Goal: Information Seeking & Learning: Stay updated

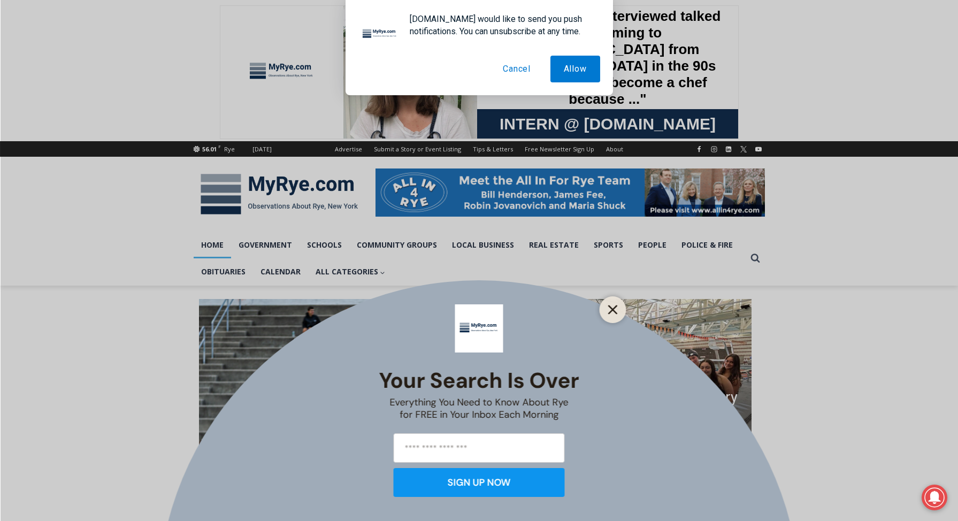
click at [614, 308] on line "Close" at bounding box center [612, 309] width 7 height 7
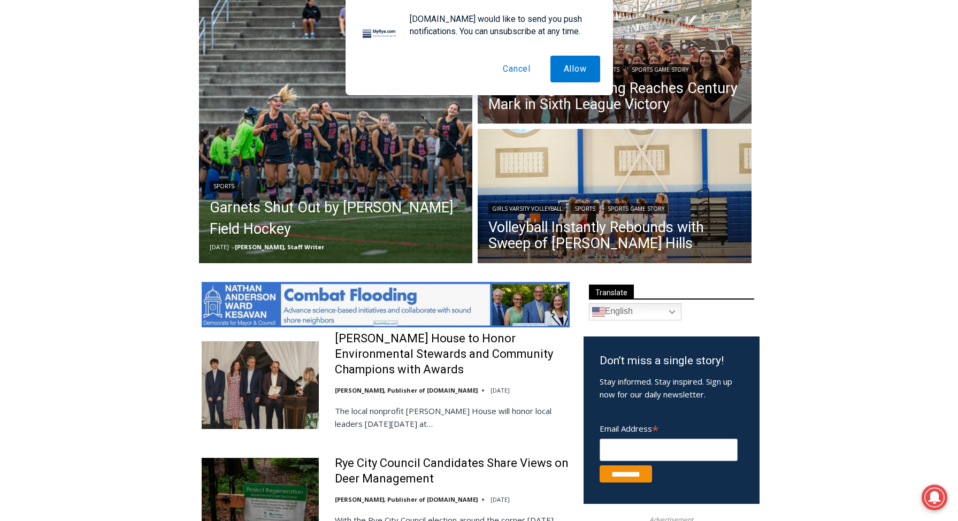
scroll to position [306, 1]
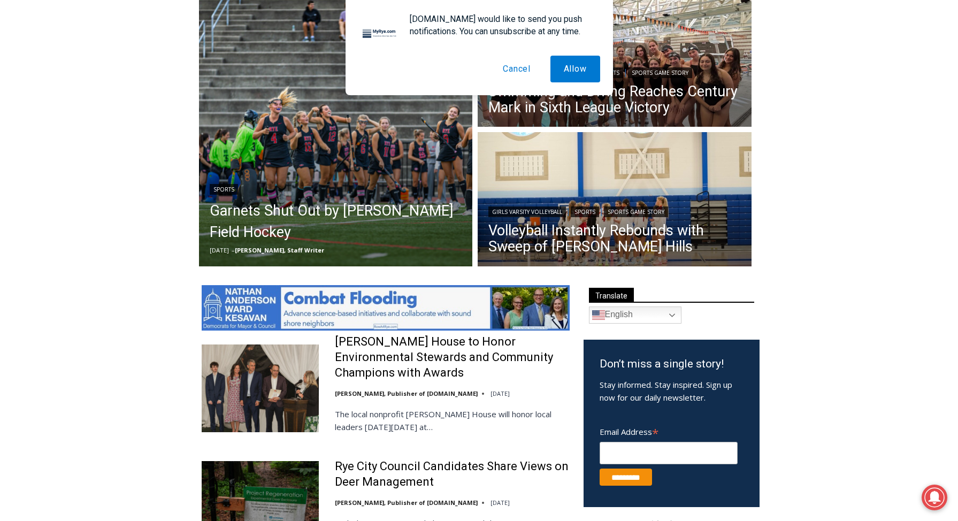
click at [515, 67] on button "Cancel" at bounding box center [516, 69] width 55 height 27
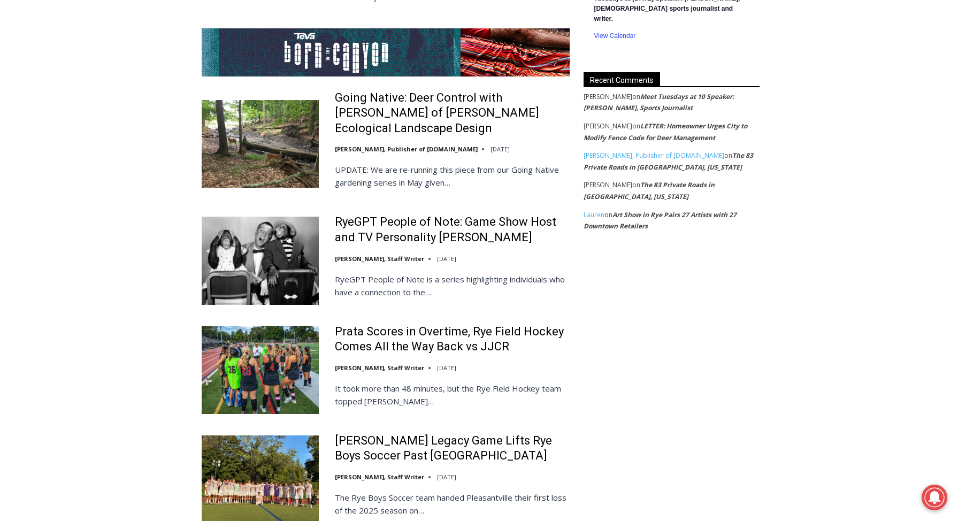
scroll to position [2043, 0]
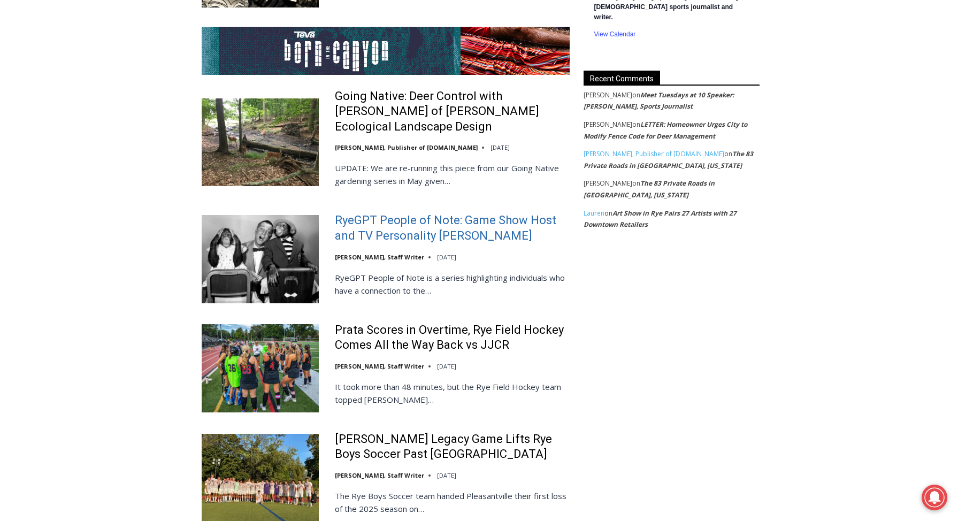
click at [432, 220] on link "RyeGPT People of Note: Game Show Host and TV Personality Garry Moore" at bounding box center [452, 228] width 235 height 30
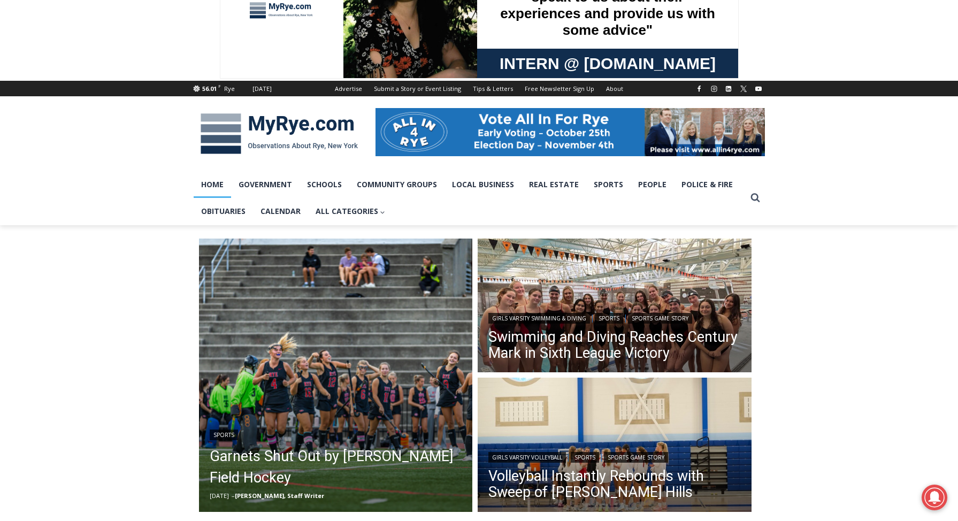
scroll to position [57, 0]
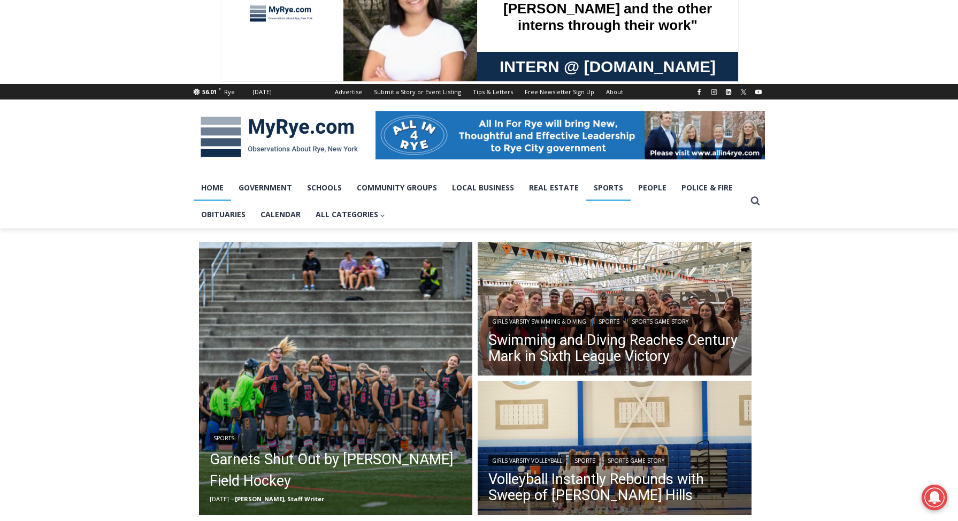
click at [606, 187] on link "Sports" at bounding box center [608, 187] width 44 height 27
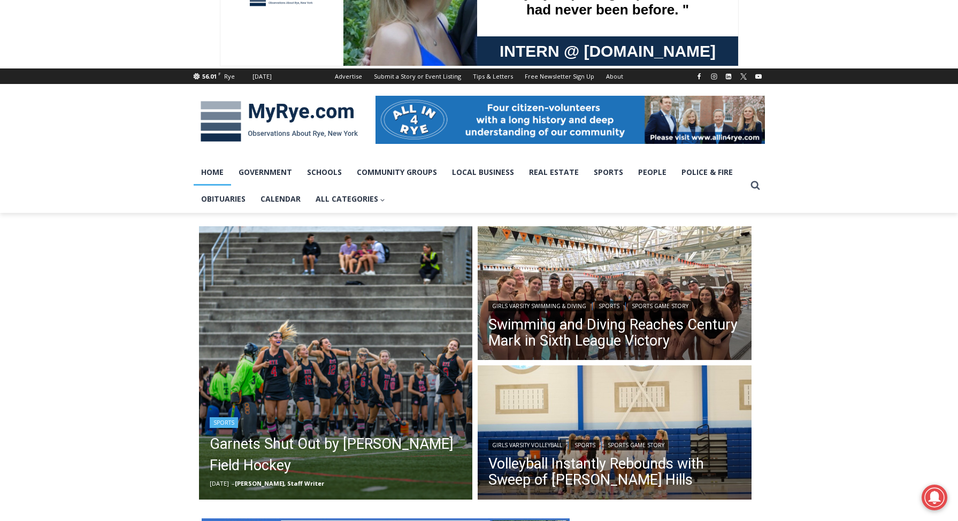
scroll to position [68, 0]
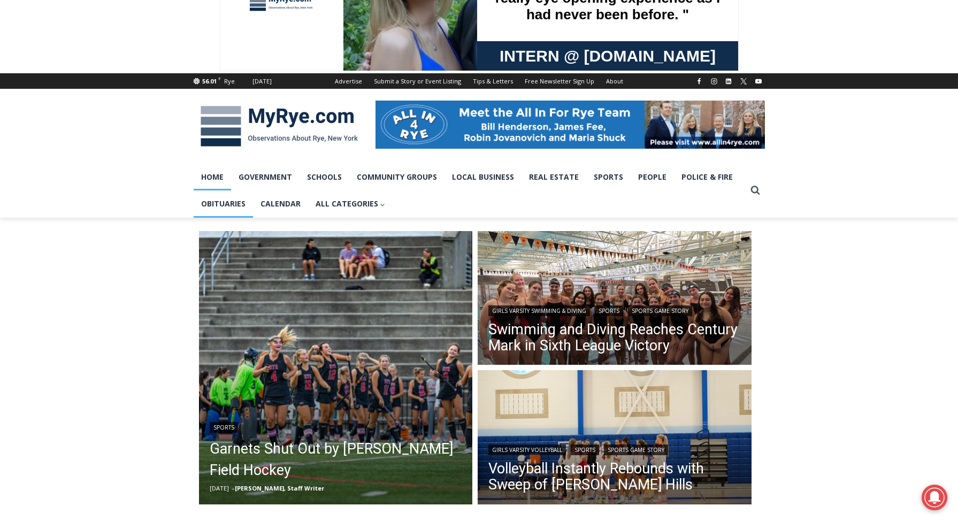
click at [226, 203] on link "Obituaries" at bounding box center [223, 203] width 59 height 27
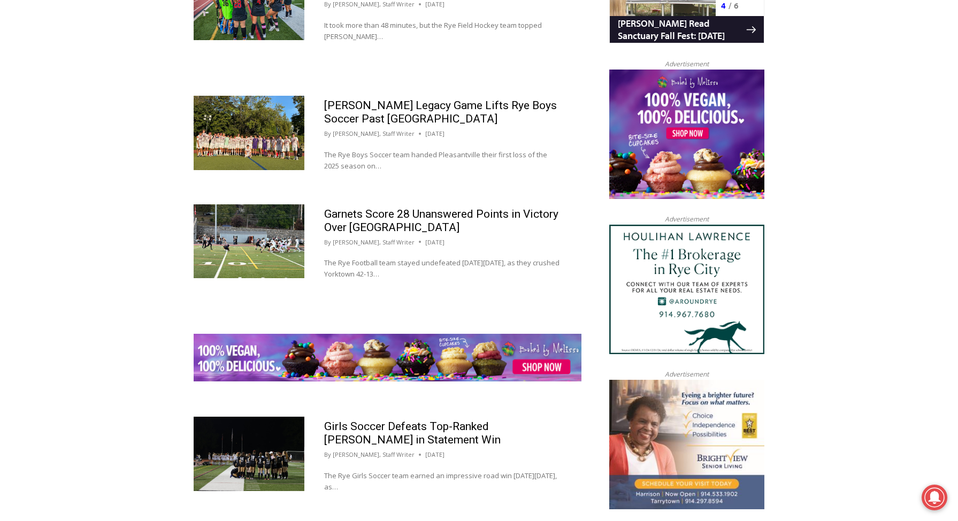
scroll to position [1099, 0]
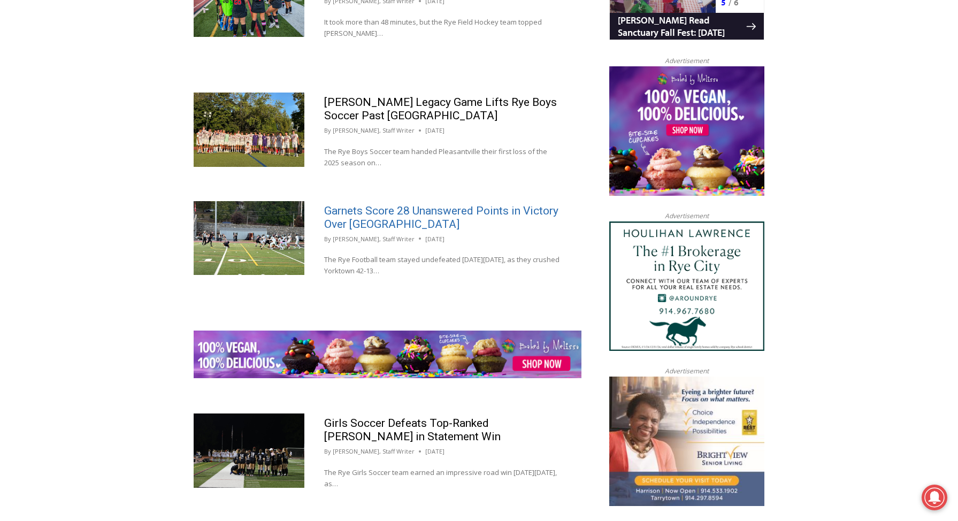
click at [390, 215] on link "Garnets Score 28 Unanswered Points in Victory Over Yorktown" at bounding box center [441, 217] width 234 height 26
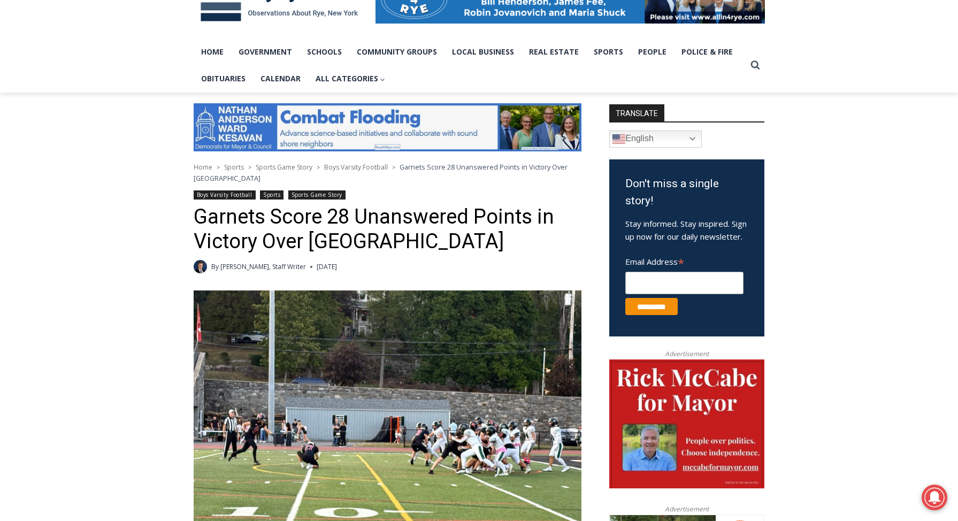
scroll to position [187, 0]
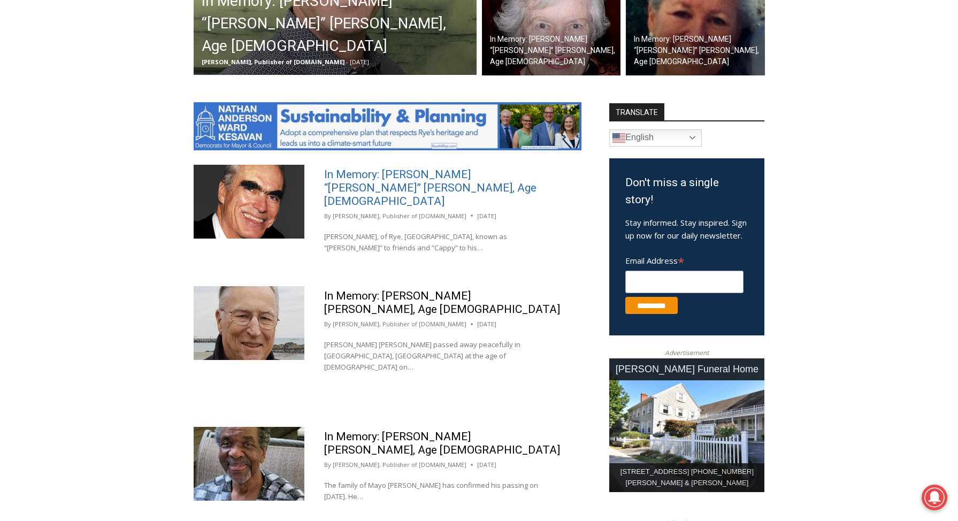
click at [457, 172] on link "In Memory: John Peter “Jack” Heffernan, Age 85" at bounding box center [430, 188] width 212 height 40
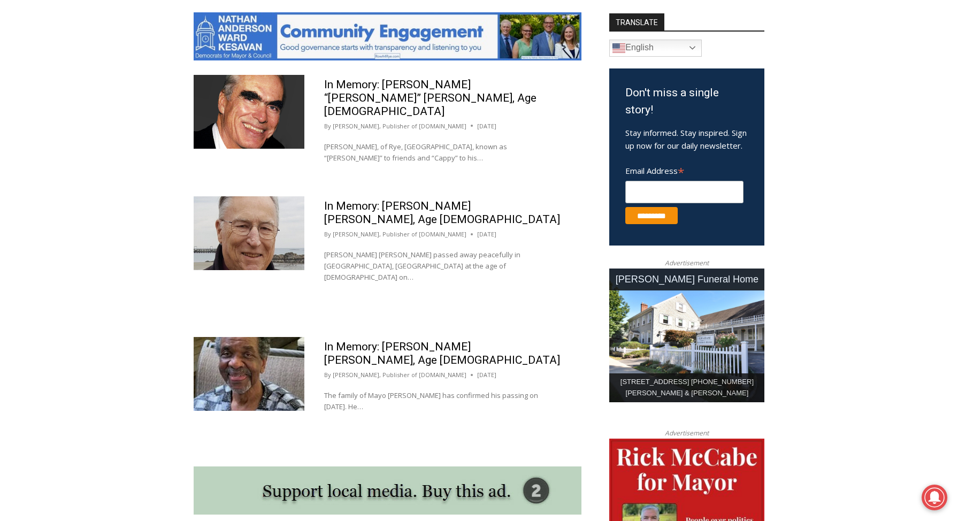
scroll to position [604, 0]
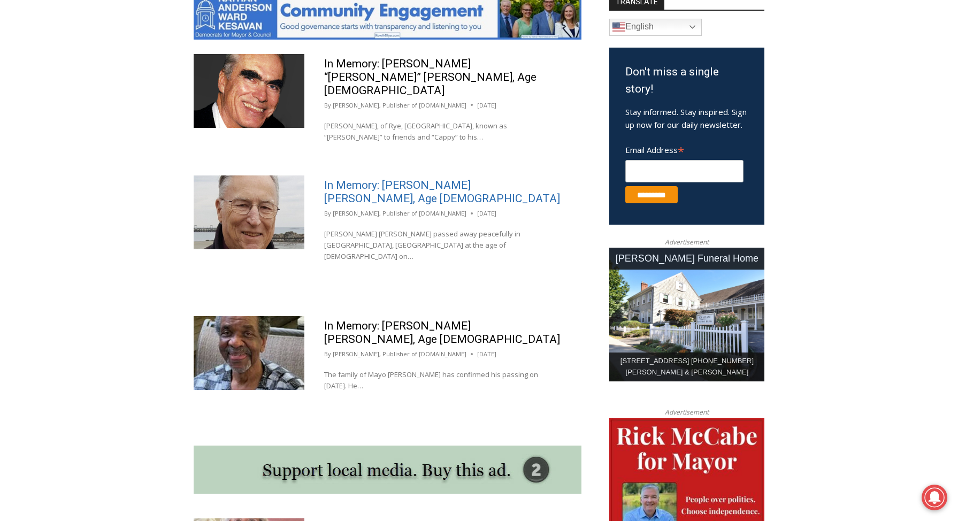
click at [435, 179] on link "In Memory: Robert Joseph Sweeney, Age 94" at bounding box center [442, 192] width 236 height 26
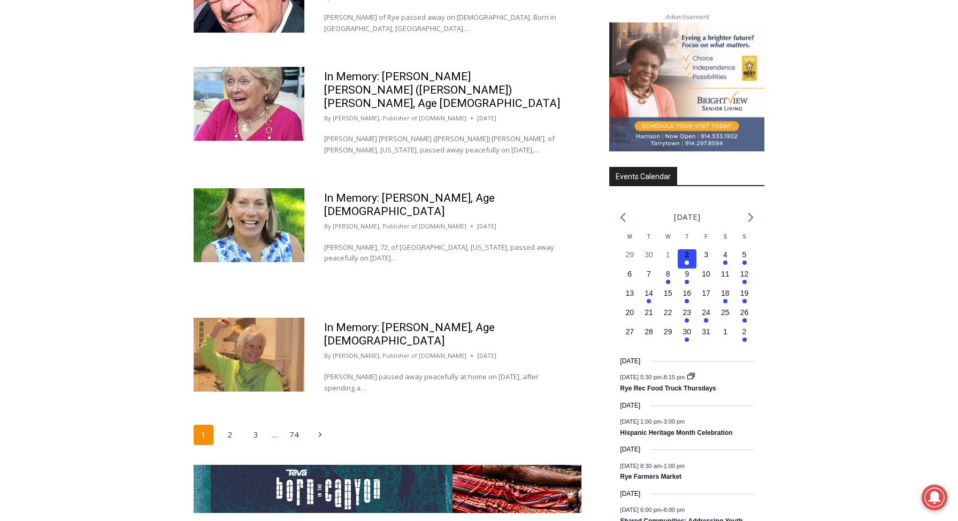
scroll to position [1622, 0]
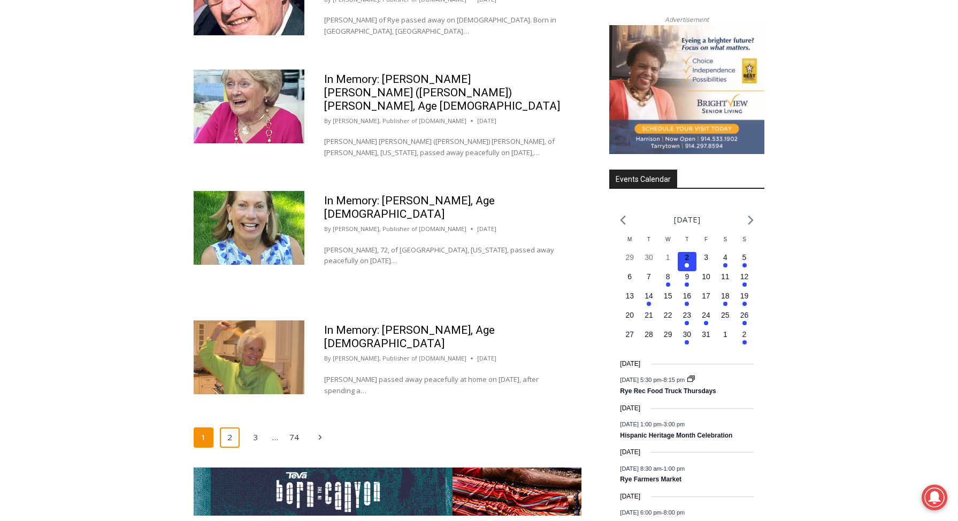
click at [227, 427] on link "2" at bounding box center [230, 437] width 20 height 20
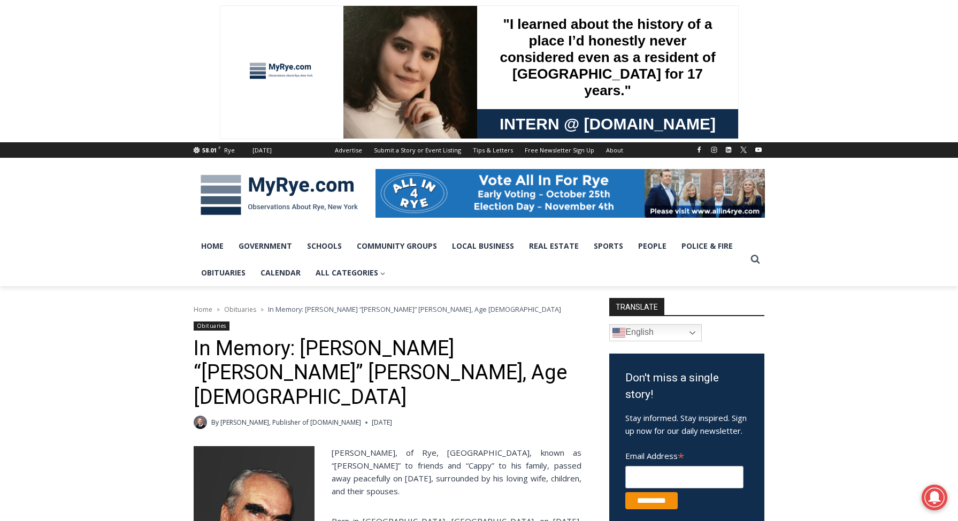
scroll to position [10, 0]
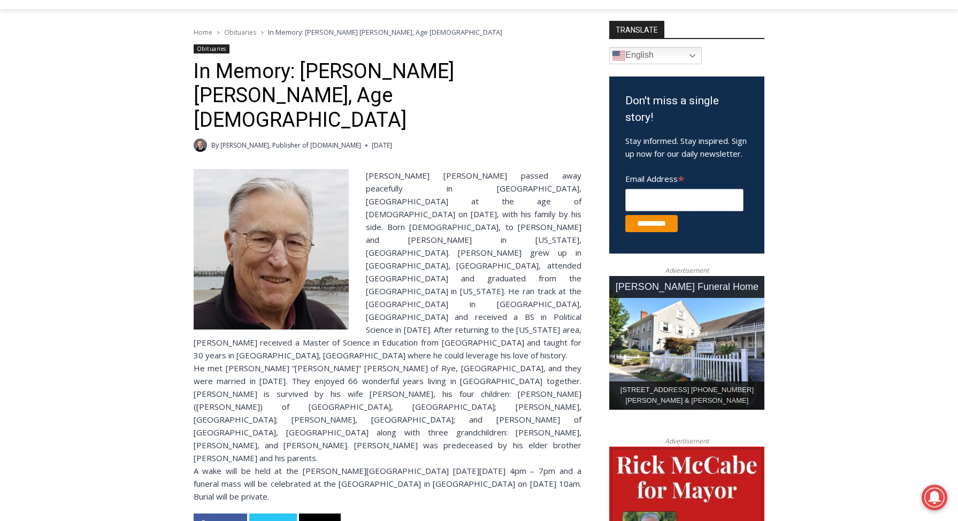
scroll to position [276, 0]
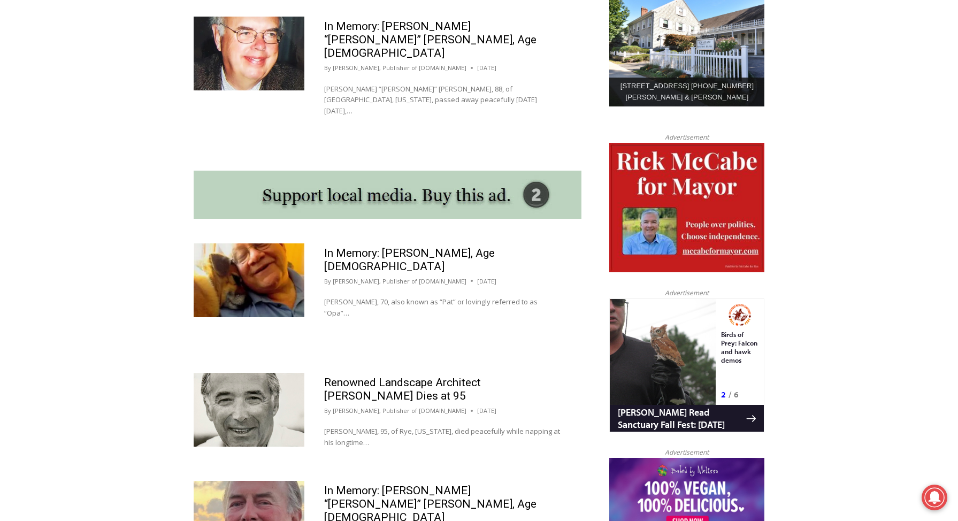
scroll to position [880, 0]
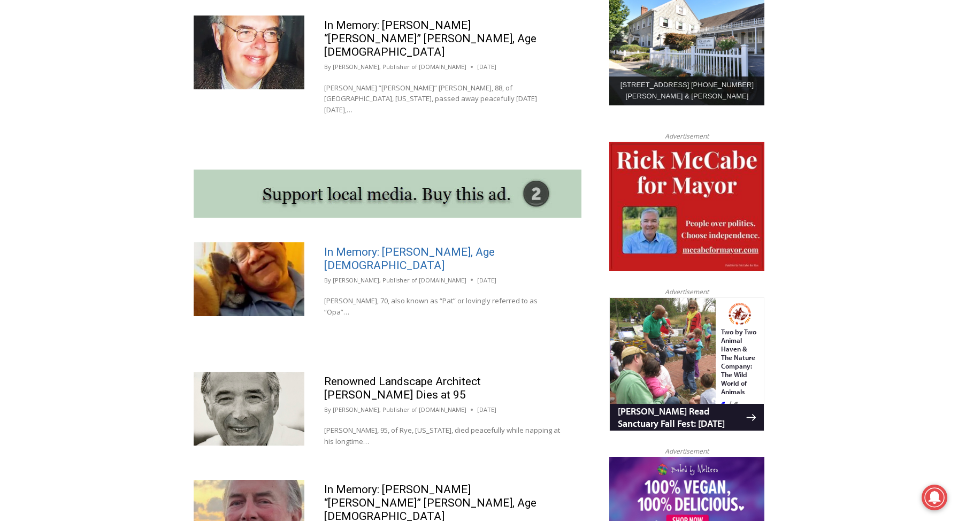
click at [394, 245] on link "In Memory: Patrick A. Auriemma Jr., Age 70" at bounding box center [409, 258] width 171 height 26
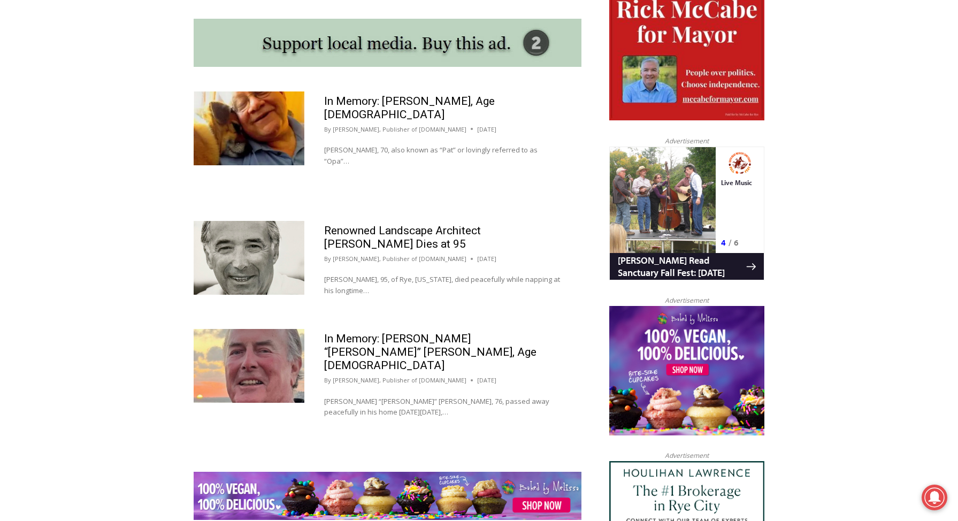
scroll to position [1040, 0]
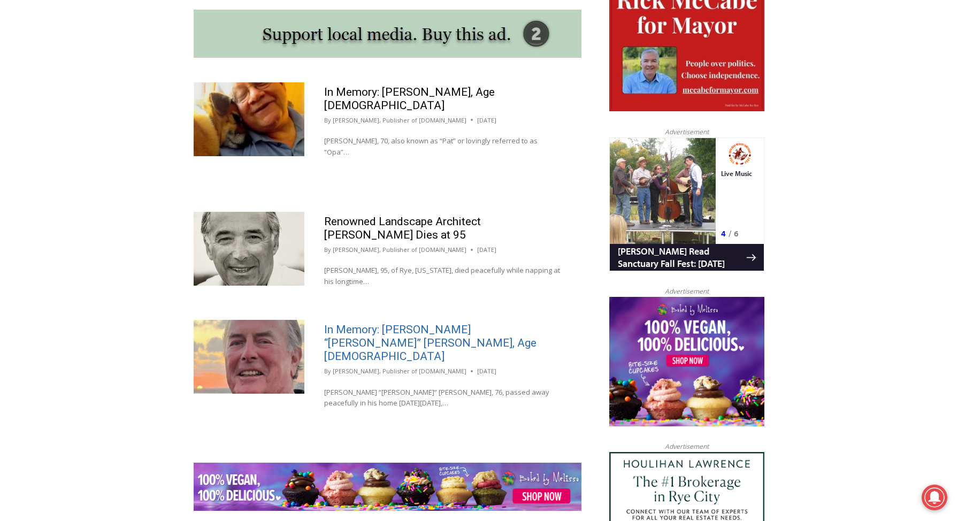
click at [472, 323] on link "In Memory: Richard “Dick” Austin Langeloh, Age 76" at bounding box center [430, 343] width 212 height 40
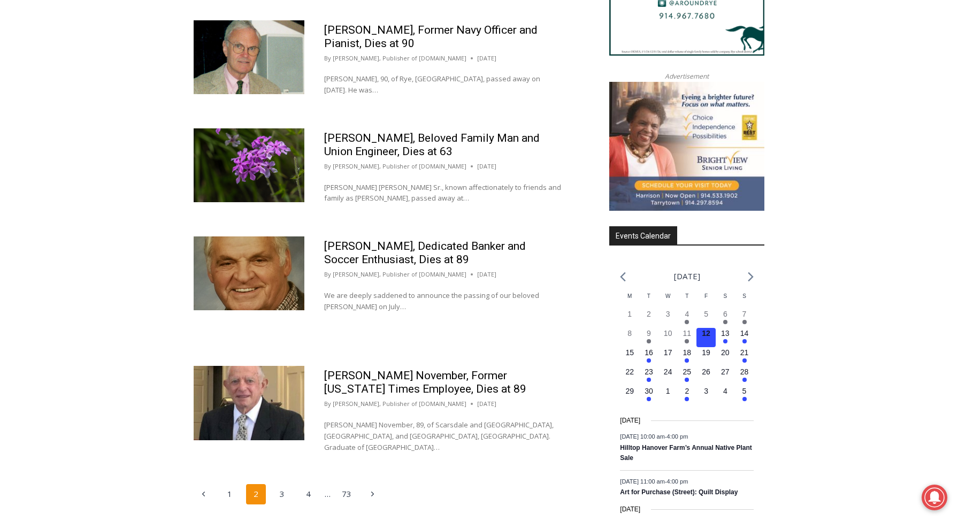
scroll to position [1568, 0]
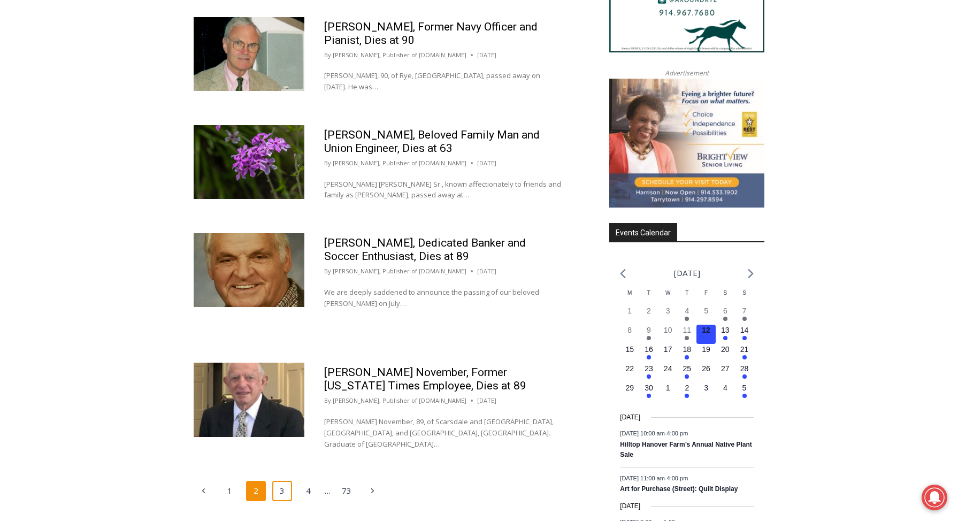
click at [282, 481] on link "3" at bounding box center [282, 491] width 20 height 20
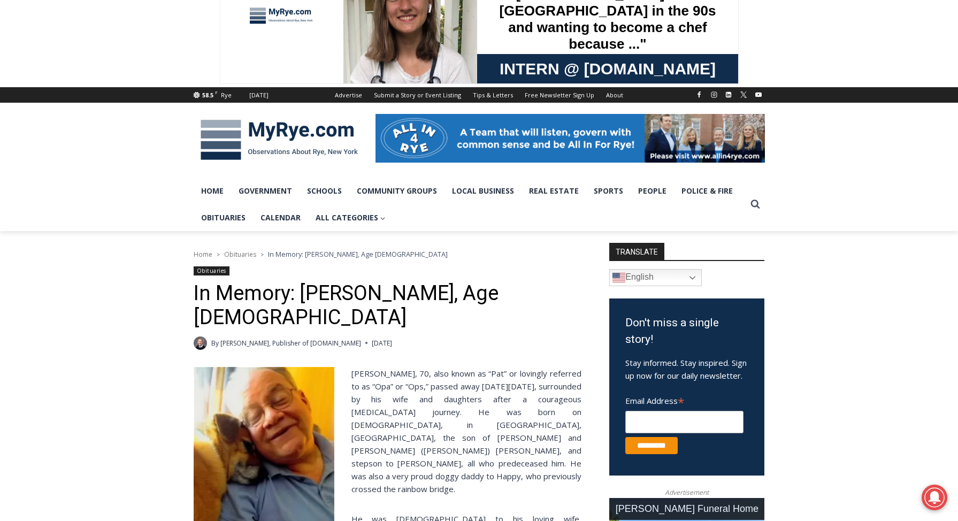
scroll to position [55, 0]
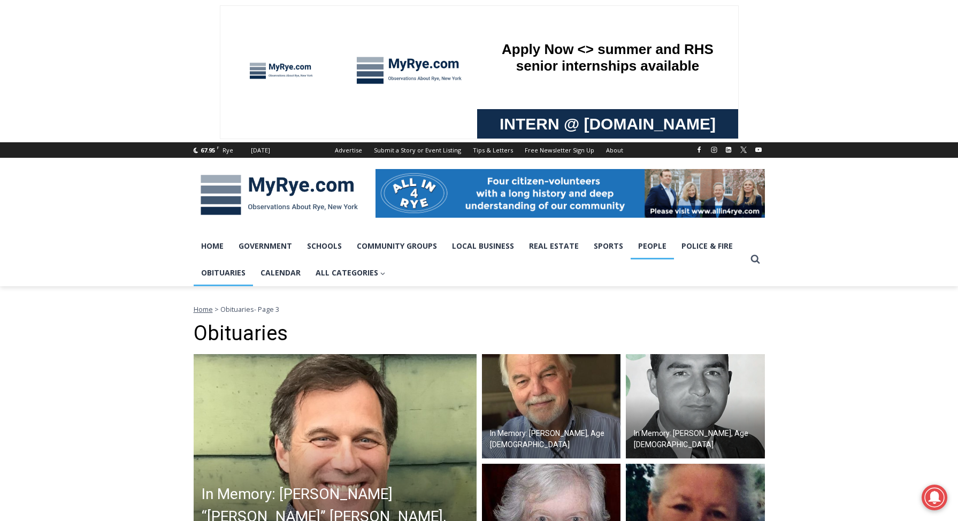
click at [650, 243] on link "People" at bounding box center [651, 246] width 43 height 27
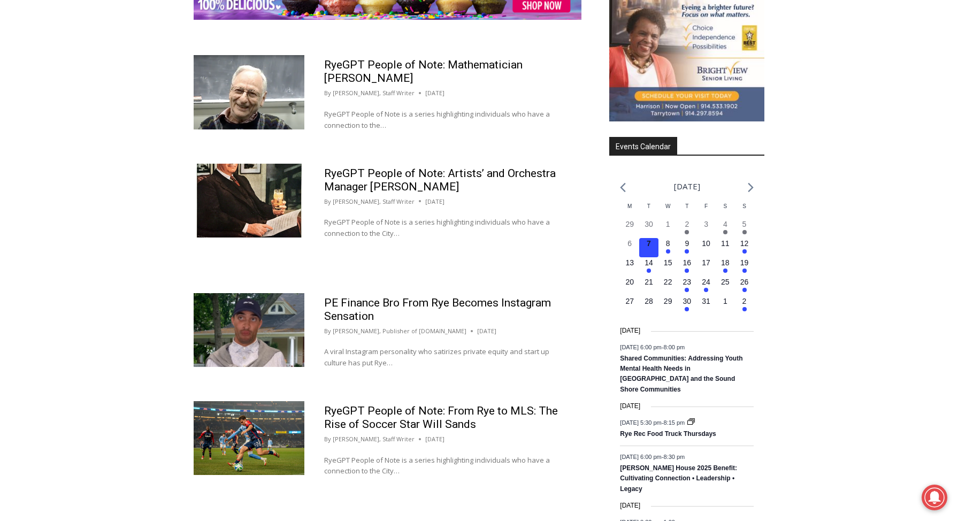
scroll to position [1481, 0]
